Goal: Task Accomplishment & Management: Manage account settings

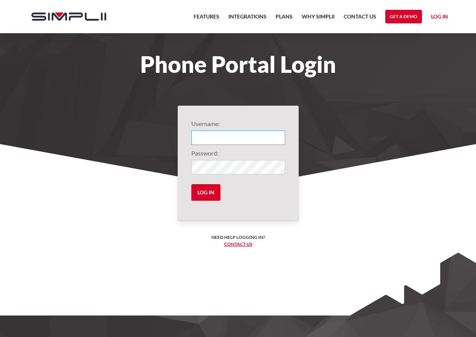
type input "1012@calvinmedical"
click at [205, 193] on input "Log in" at bounding box center [205, 192] width 29 height 17
click at [202, 194] on input "Log in" at bounding box center [205, 192] width 29 height 17
click at [205, 190] on input "Log in" at bounding box center [205, 192] width 29 height 17
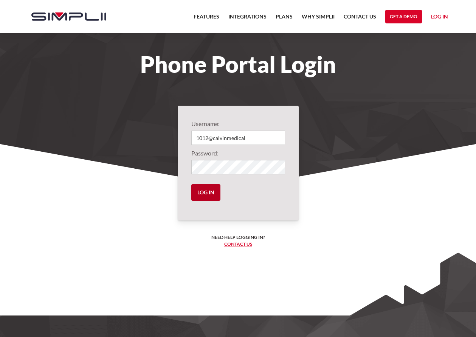
click at [205, 190] on input "Log in" at bounding box center [205, 192] width 29 height 17
type input "1012@calvinmedical"
click at [200, 193] on input "Log in" at bounding box center [205, 192] width 29 height 17
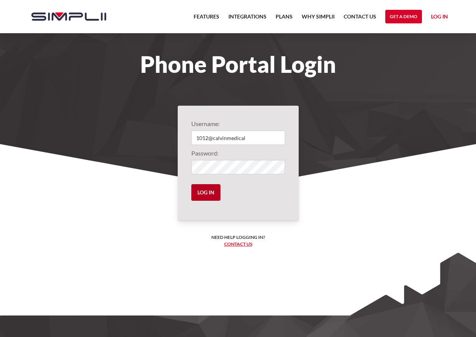
click at [200, 193] on input "Log in" at bounding box center [205, 192] width 29 height 17
type input "1012@calvinmedical"
click at [208, 191] on input "Log in" at bounding box center [205, 192] width 29 height 17
click at [206, 197] on input "Log in" at bounding box center [205, 192] width 29 height 17
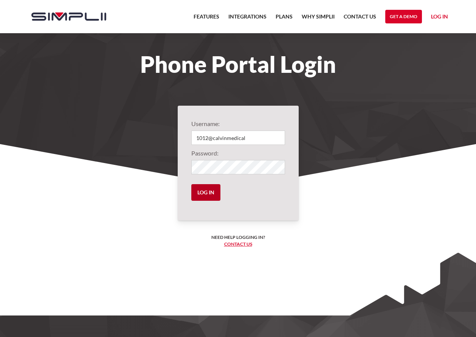
click at [206, 197] on input "Log in" at bounding box center [205, 192] width 29 height 17
click at [207, 192] on input "Log in" at bounding box center [205, 192] width 29 height 17
click at [206, 192] on input "Log in" at bounding box center [205, 192] width 29 height 17
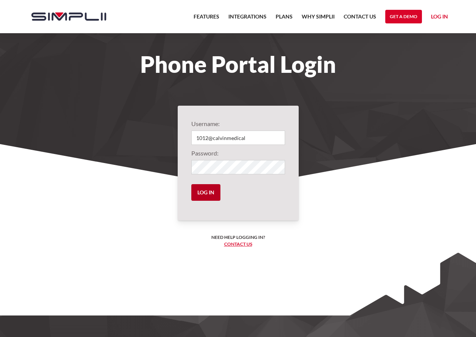
click at [206, 192] on input "Log in" at bounding box center [205, 192] width 29 height 17
click at [439, 19] on link "Log in" at bounding box center [439, 17] width 17 height 11
click at [438, 19] on link "Log in" at bounding box center [439, 17] width 17 height 11
